Goal: Information Seeking & Learning: Learn about a topic

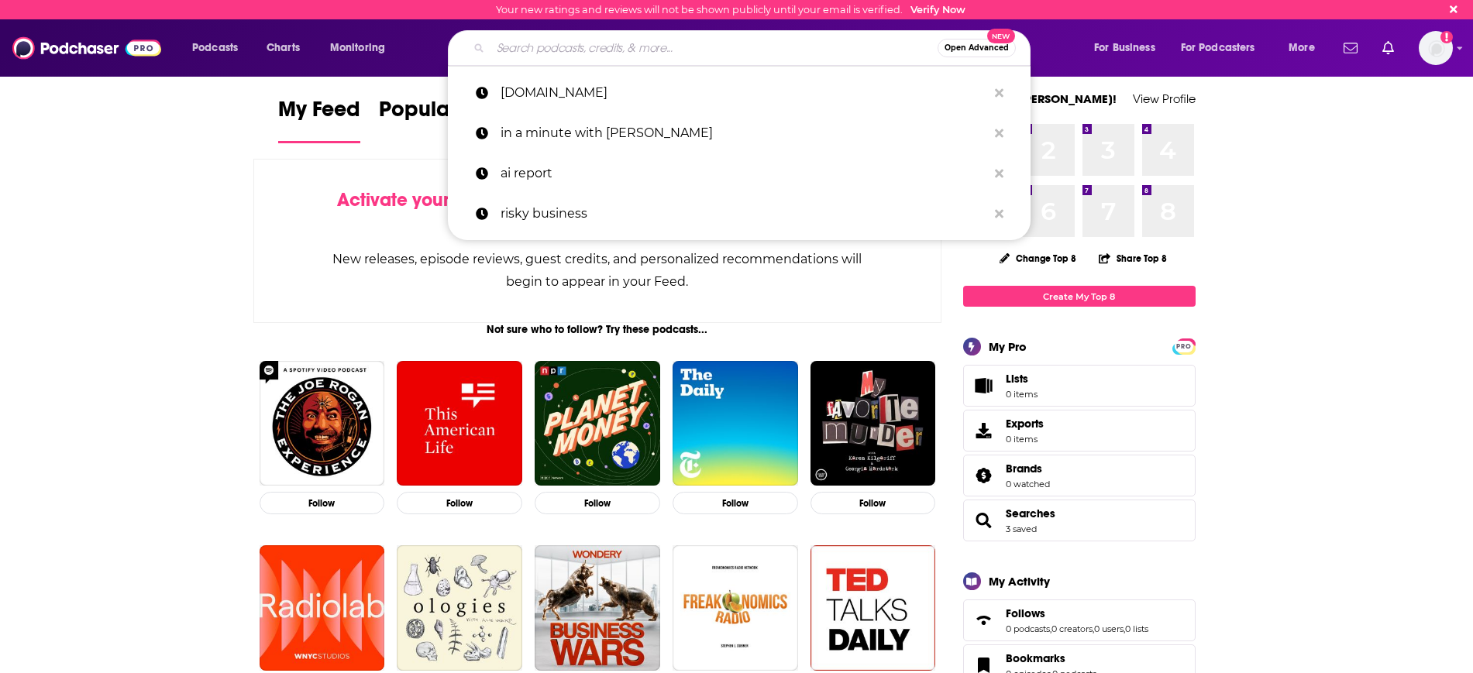
click at [533, 52] on input "Search podcasts, credits, & more..." at bounding box center [713, 48] width 447 height 25
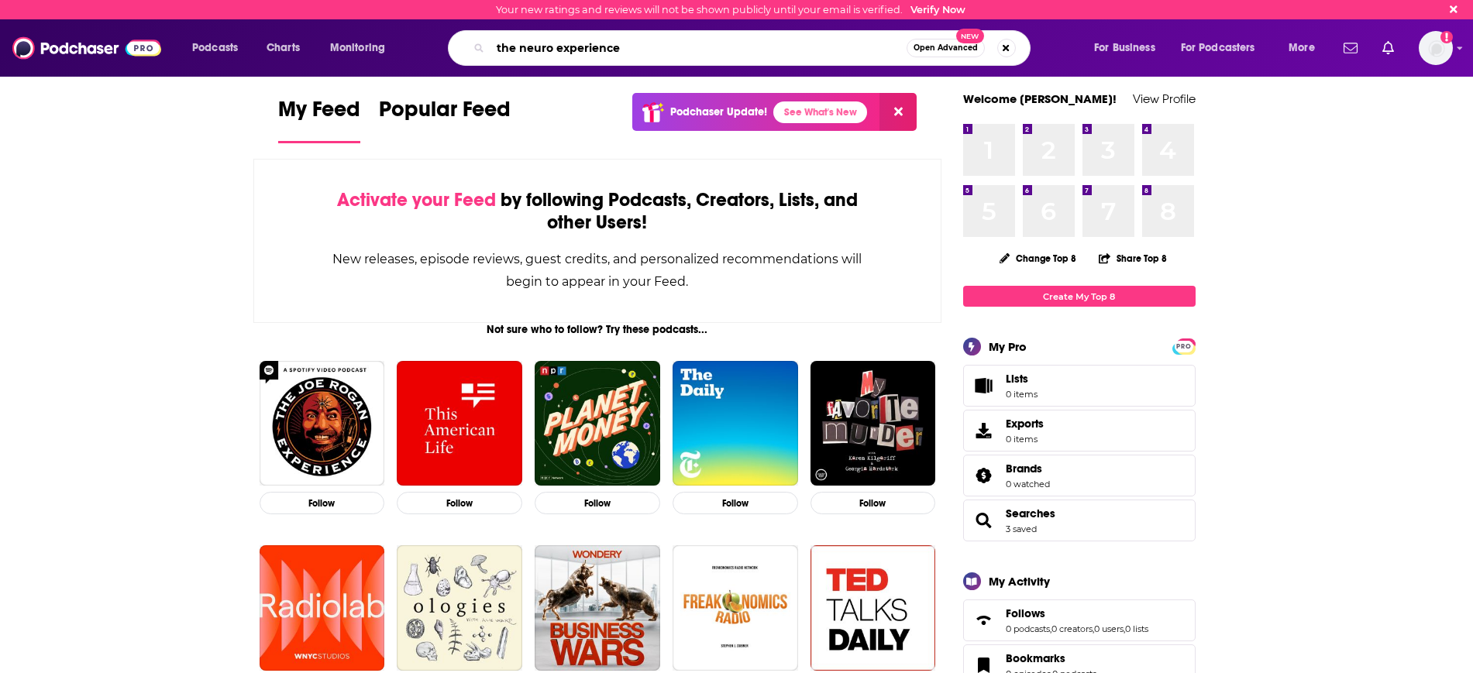
type input "the neuro experience"
click at [932, 46] on span "Open Advanced" at bounding box center [946, 48] width 64 height 8
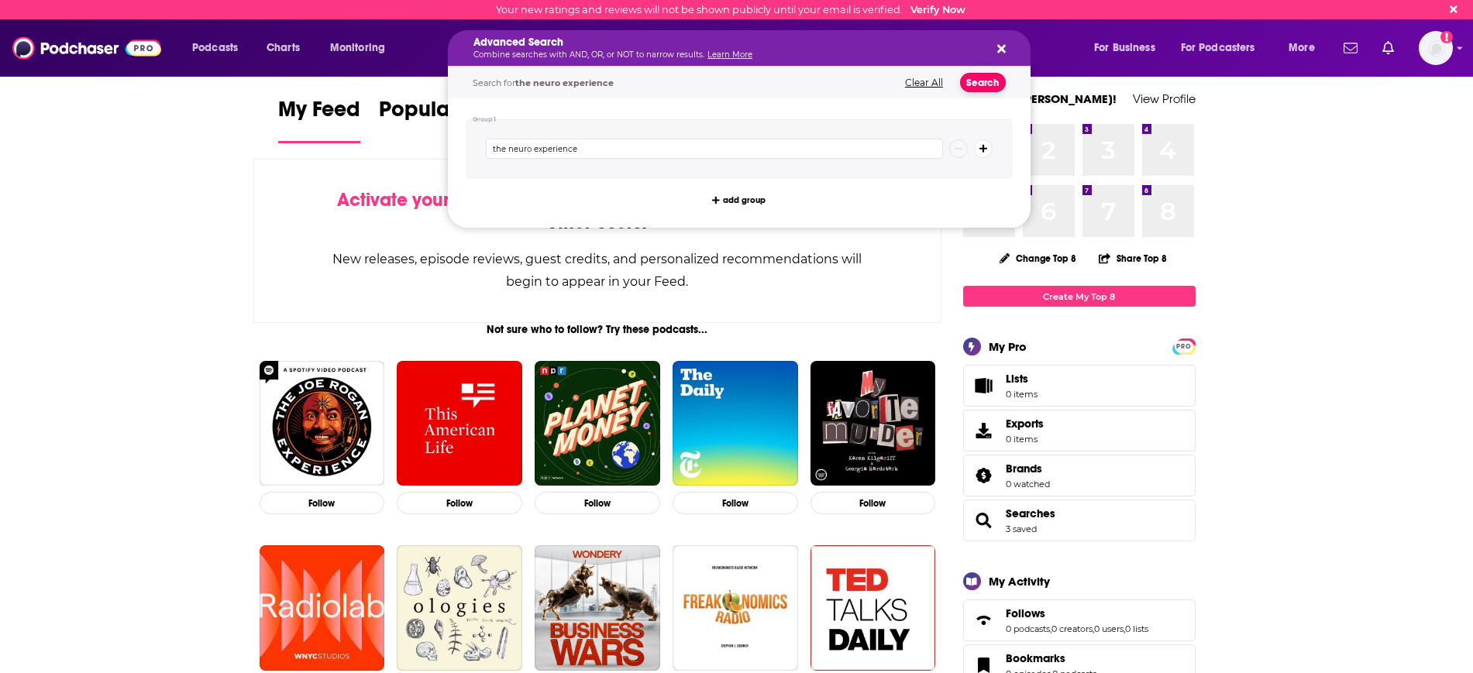
click at [969, 81] on button "Search" at bounding box center [983, 82] width 46 height 19
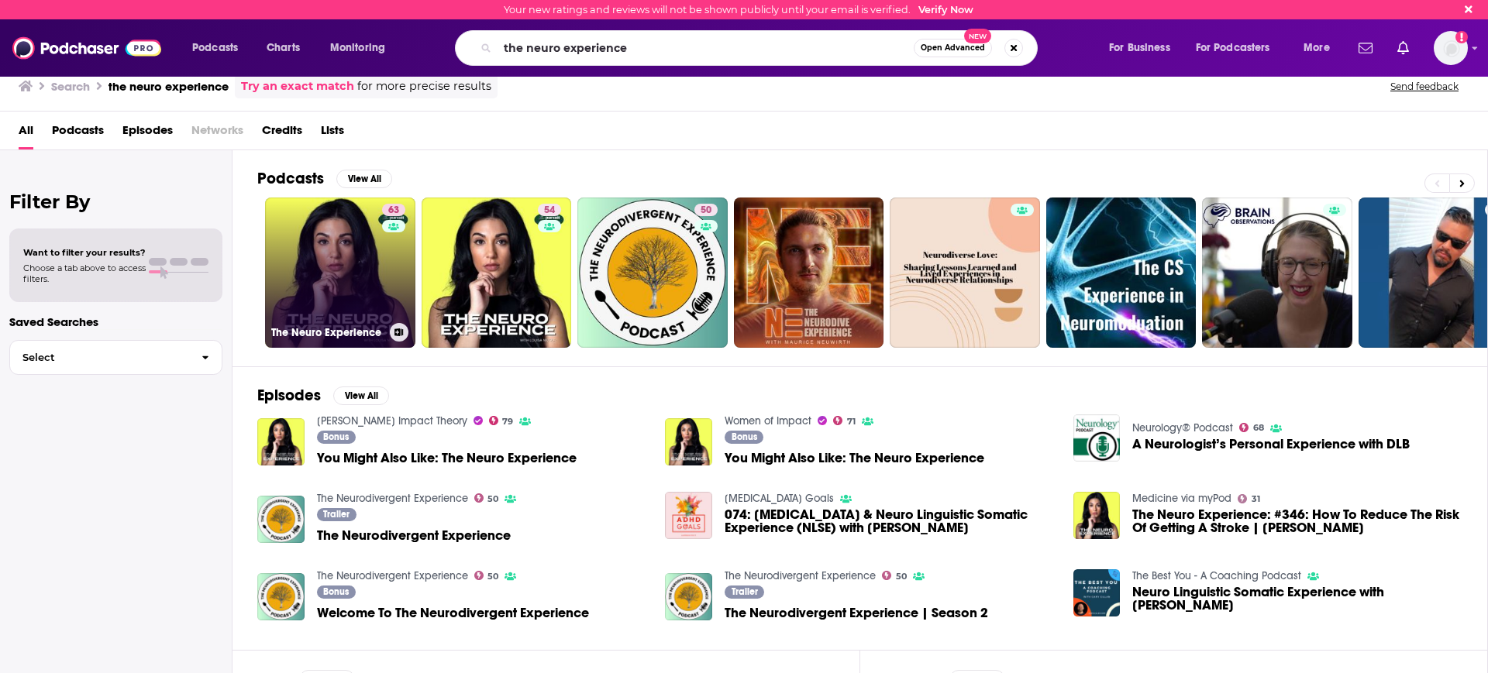
click at [371, 264] on link "63 The Neuro Experience" at bounding box center [340, 273] width 150 height 150
